Goal: Find specific page/section: Find specific page/section

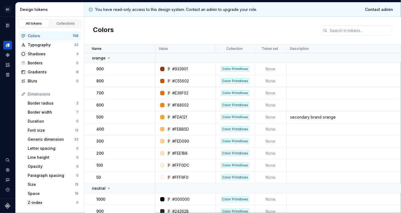
click at [16, 111] on div "Colors 158 Typography 22 Shadows 3 Borders 0 Gradients 8 Blurs 0 Dimensions Bor…" at bounding box center [50, 164] width 68 height 272
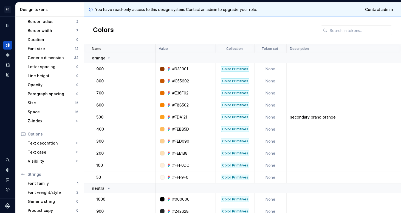
scroll to position [87, 0]
